Goal: Information Seeking & Learning: Understand process/instructions

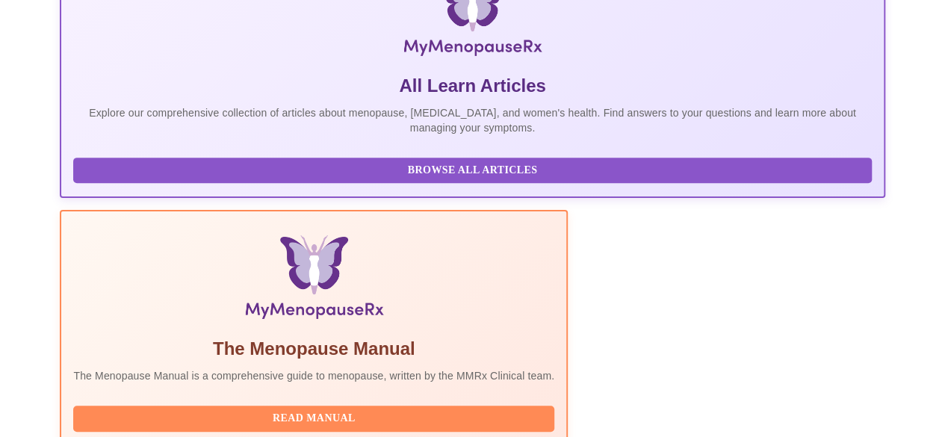
scroll to position [299, 0]
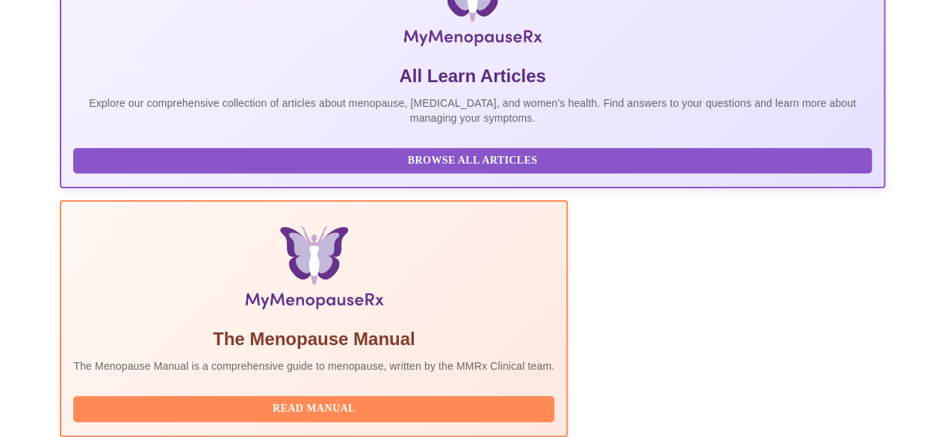
click at [365, 400] on span "Read Manual" at bounding box center [313, 409] width 451 height 19
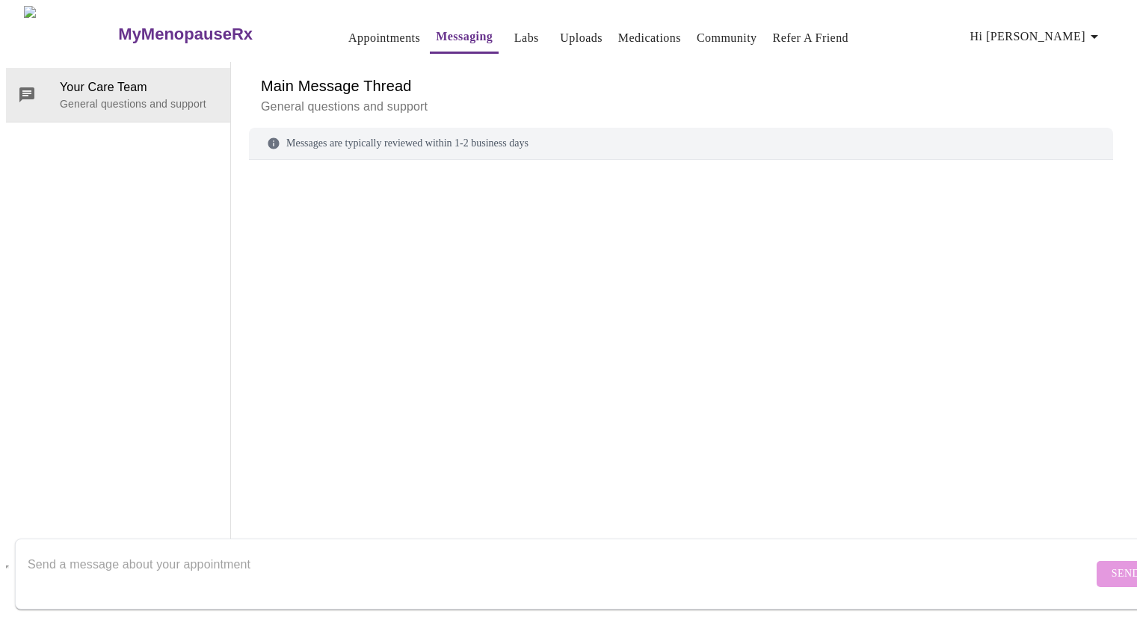
scroll to position [56, 0]
